Goal: Transaction & Acquisition: Purchase product/service

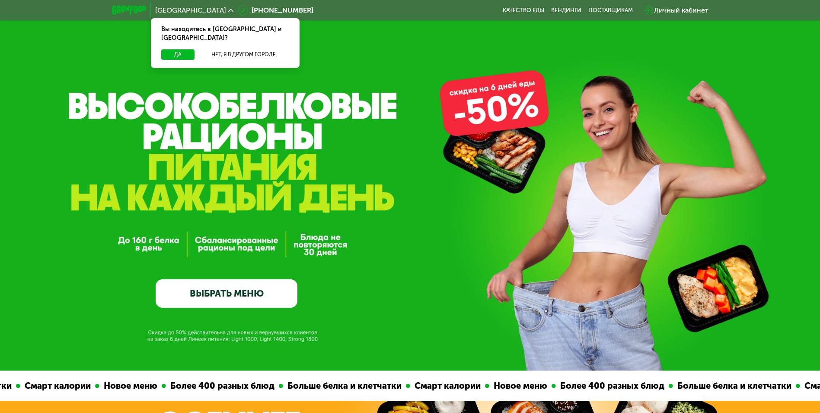
click at [227, 301] on link "ВЫБРАТЬ МЕНЮ" at bounding box center [227, 293] width 142 height 29
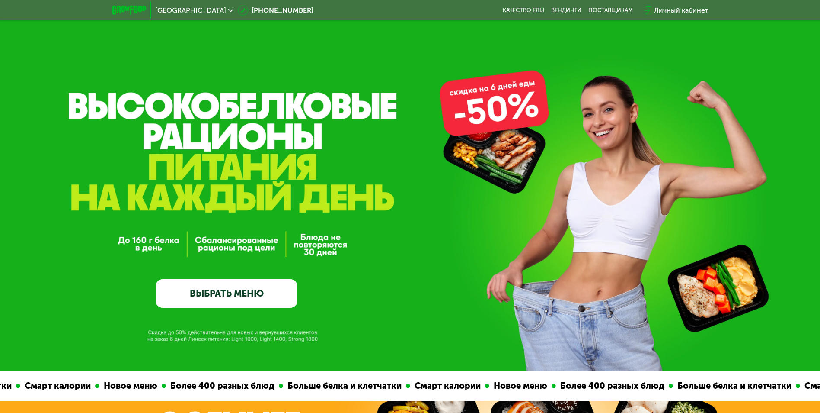
click at [253, 291] on link "ВЫБРАТЬ МЕНЮ" at bounding box center [227, 293] width 142 height 29
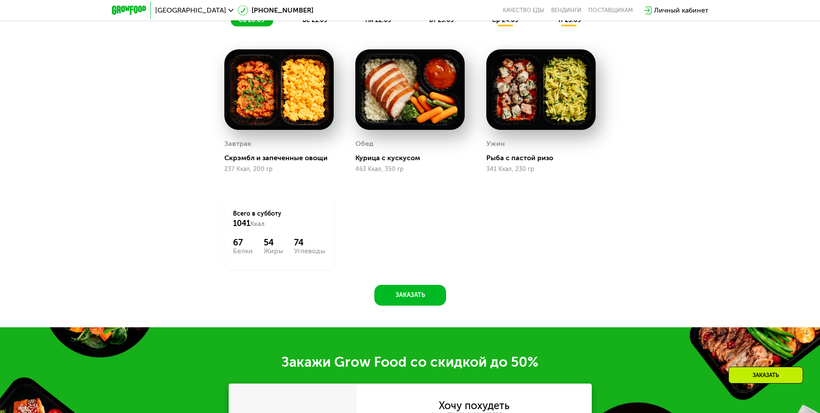
scroll to position [844, 0]
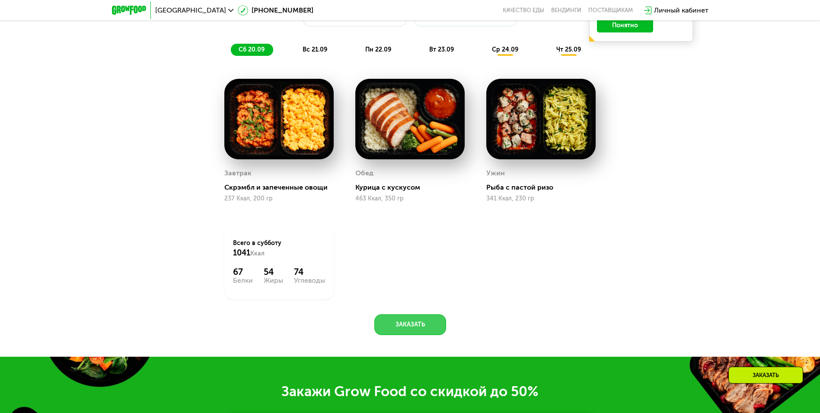
click at [429, 327] on button "Заказать" at bounding box center [410, 324] width 72 height 21
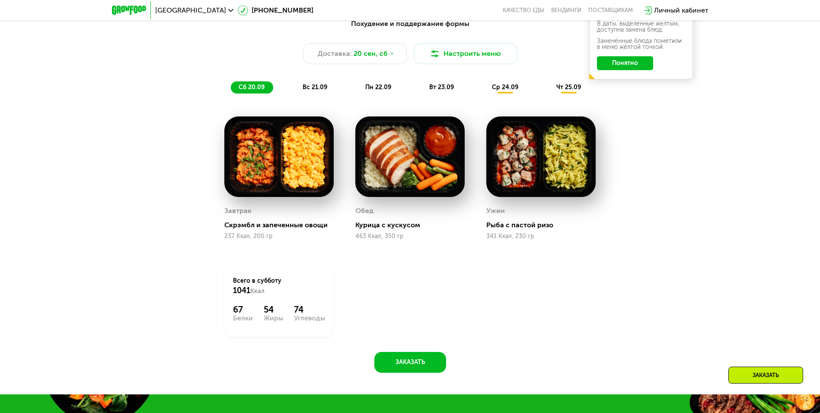
scroll to position [727, 0]
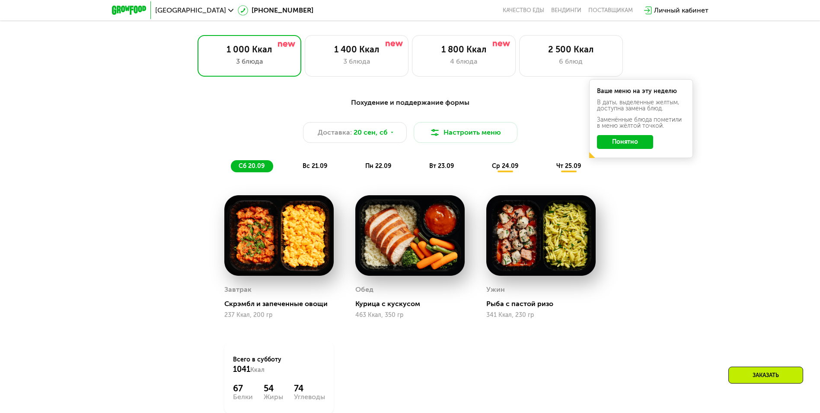
click at [316, 168] on span "вс 21.09" at bounding box center [315, 165] width 25 height 7
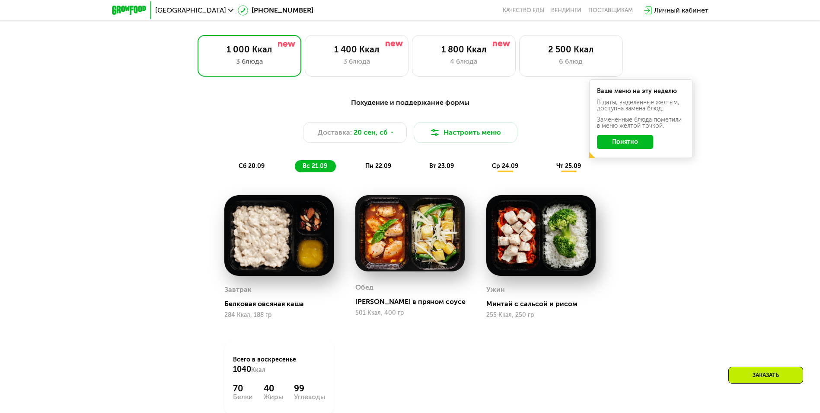
click at [382, 170] on span "пн 22.09" at bounding box center [378, 165] width 26 height 7
click at [320, 167] on span "вс 21.09" at bounding box center [315, 165] width 25 height 7
click at [373, 167] on span "пн 22.09" at bounding box center [378, 165] width 26 height 7
click at [313, 170] on span "вс 21.09" at bounding box center [315, 165] width 25 height 7
click at [381, 170] on span "пн 22.09" at bounding box center [378, 165] width 26 height 7
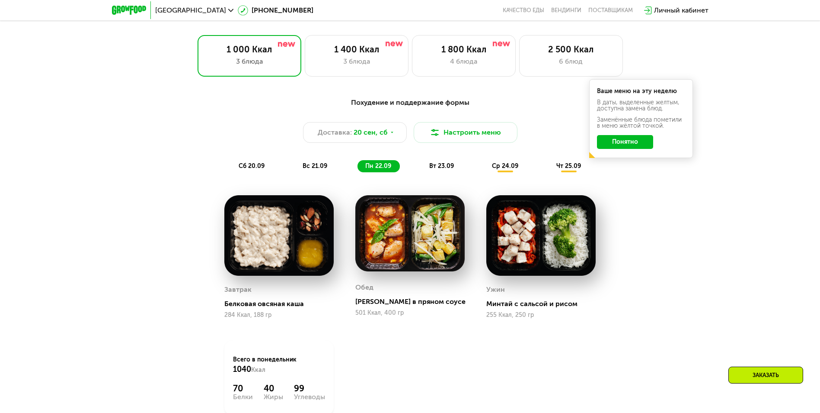
click at [441, 167] on span "вт 23.09" at bounding box center [441, 165] width 25 height 7
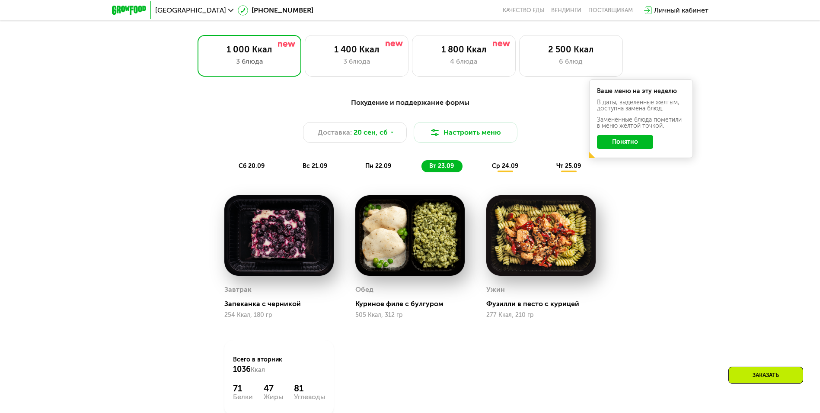
click at [508, 166] on span "ср 24.09" at bounding box center [505, 165] width 26 height 7
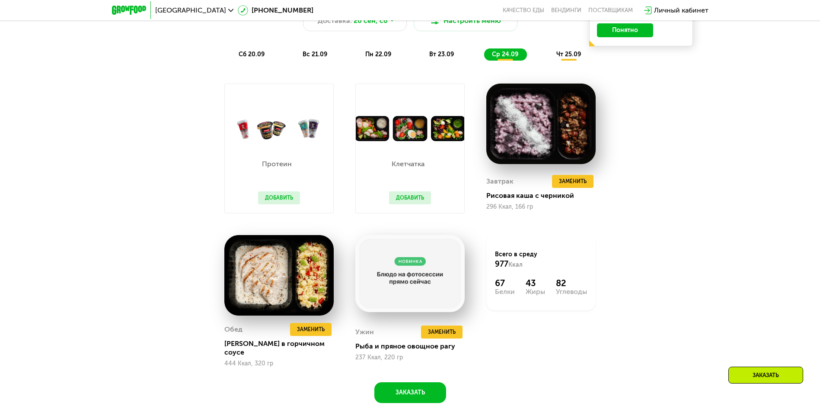
scroll to position [814, 0]
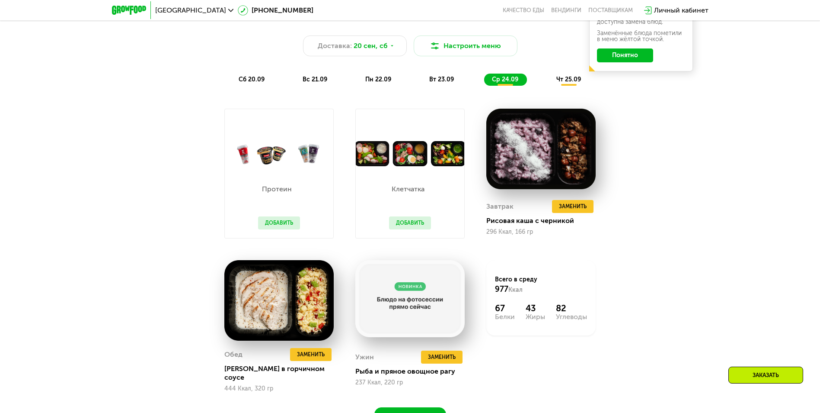
click at [412, 227] on button "Добавить" at bounding box center [410, 222] width 42 height 13
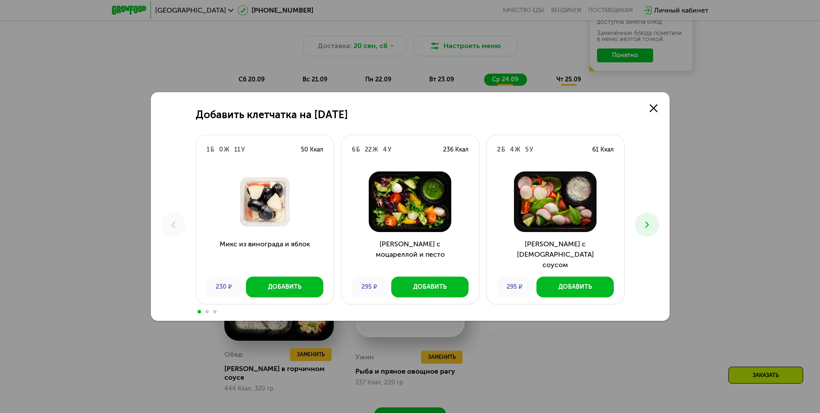
click at [646, 224] on icon at bounding box center [647, 224] width 10 height 10
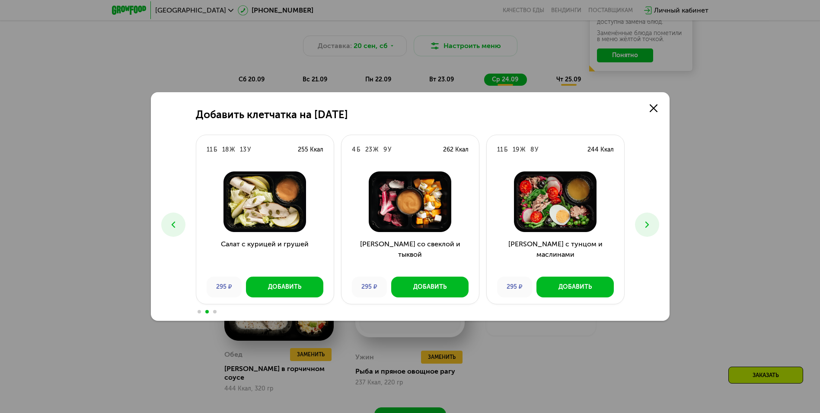
click at [174, 224] on icon at bounding box center [173, 224] width 10 height 10
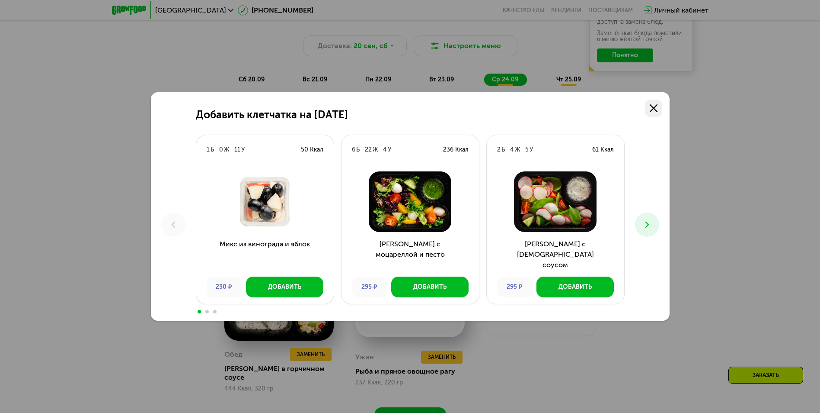
click at [657, 106] on use at bounding box center [654, 108] width 8 height 8
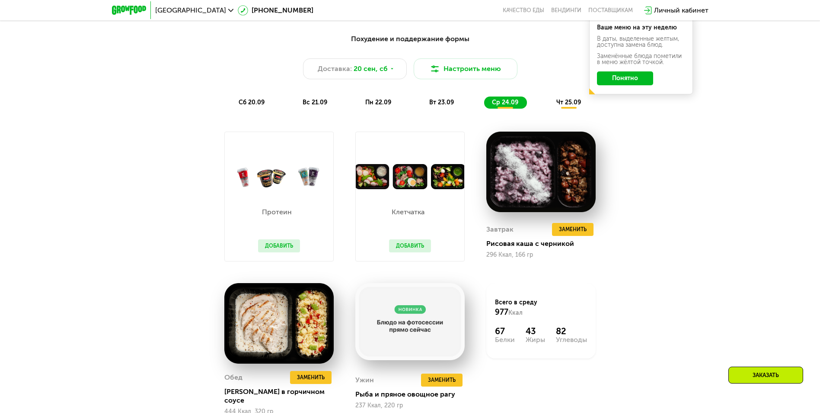
scroll to position [727, 0]
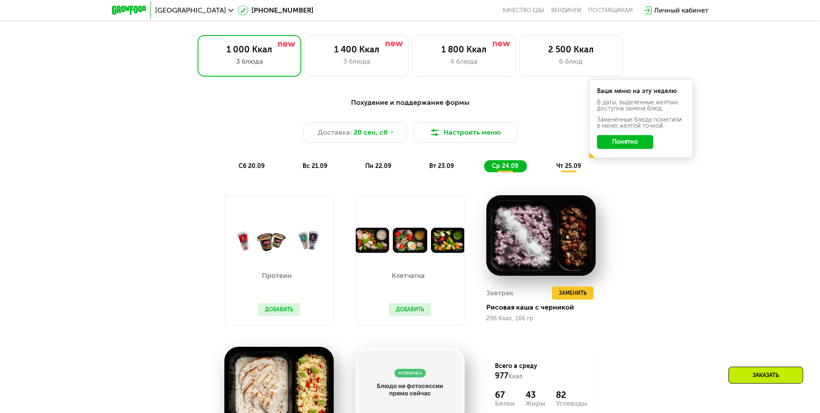
click at [573, 168] on span "чт 25.09" at bounding box center [569, 165] width 25 height 7
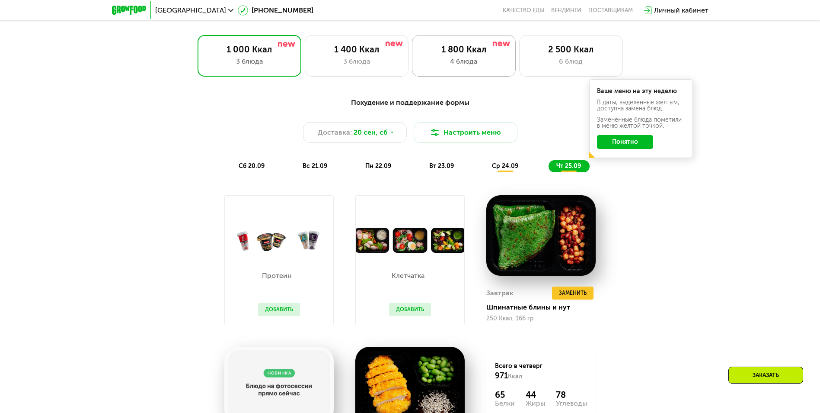
click at [454, 52] on div "1 800 Ккал" at bounding box center [464, 49] width 86 height 10
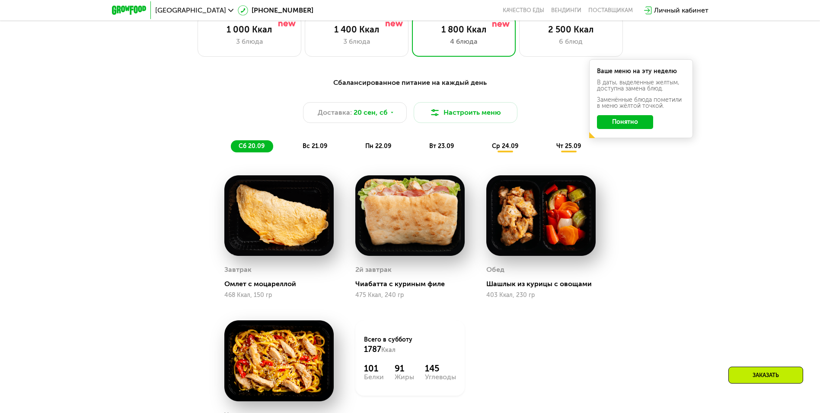
scroll to position [641, 0]
